Goal: Navigation & Orientation: Find specific page/section

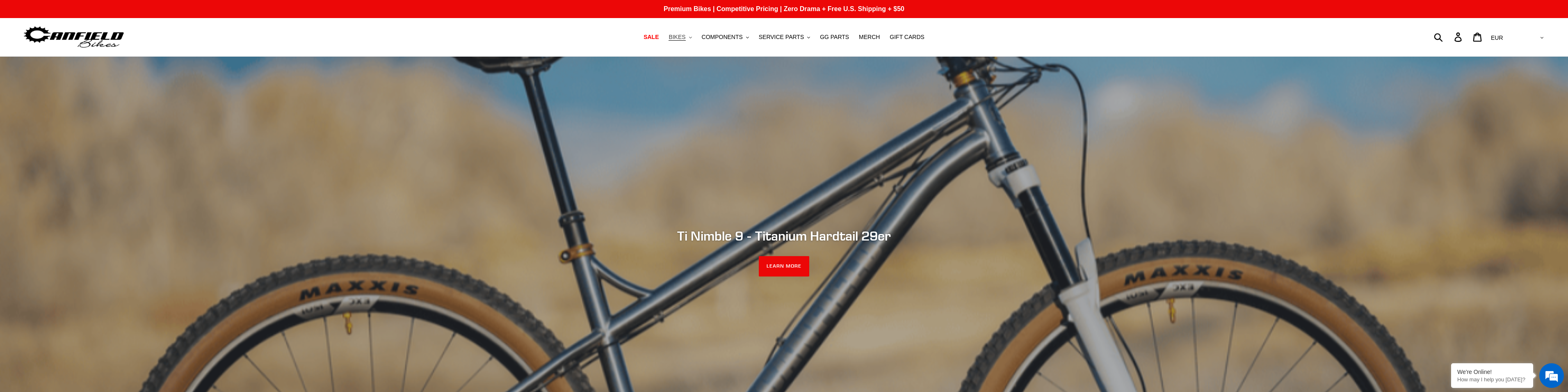
click at [686, 41] on span "BIKES" at bounding box center [677, 37] width 17 height 7
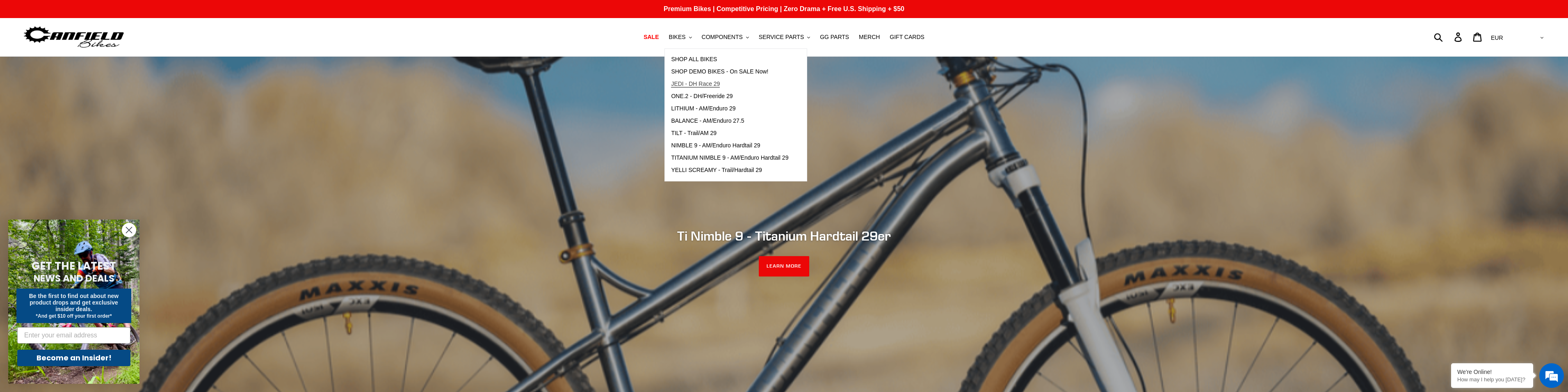
click at [712, 86] on span "JEDI - DH Race 29" at bounding box center [695, 85] width 49 height 7
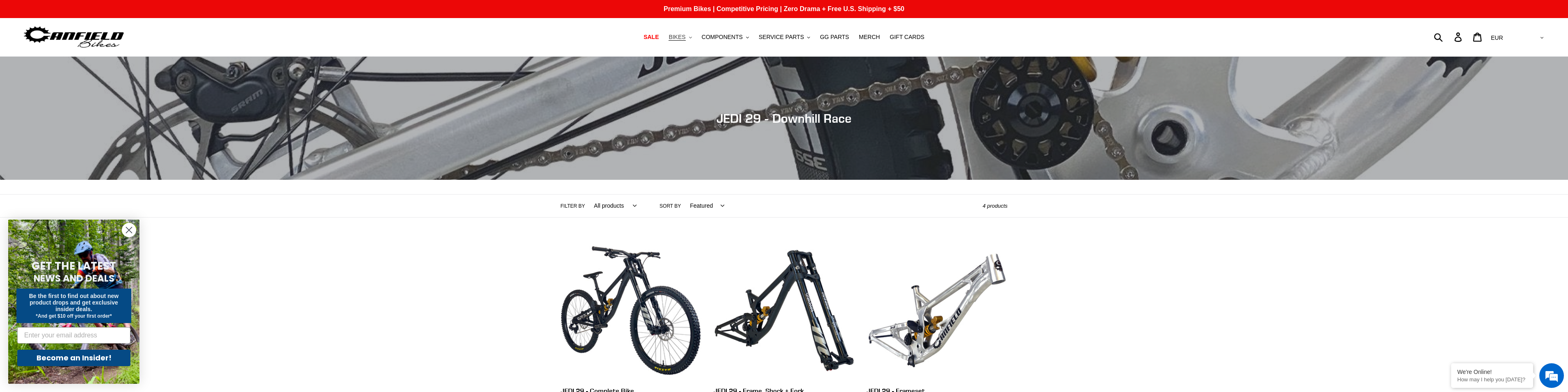
click at [688, 42] on button "BIKES .cls-1{fill:#231f20}" at bounding box center [680, 37] width 32 height 11
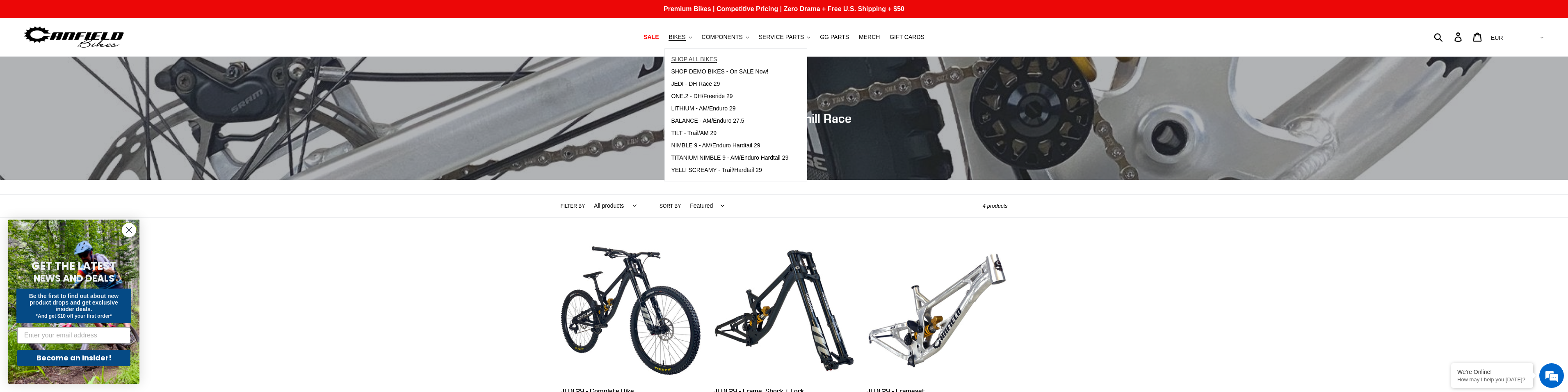
click at [711, 59] on span "SHOP ALL BIKES" at bounding box center [693, 59] width 46 height 7
